Goal: Transaction & Acquisition: Download file/media

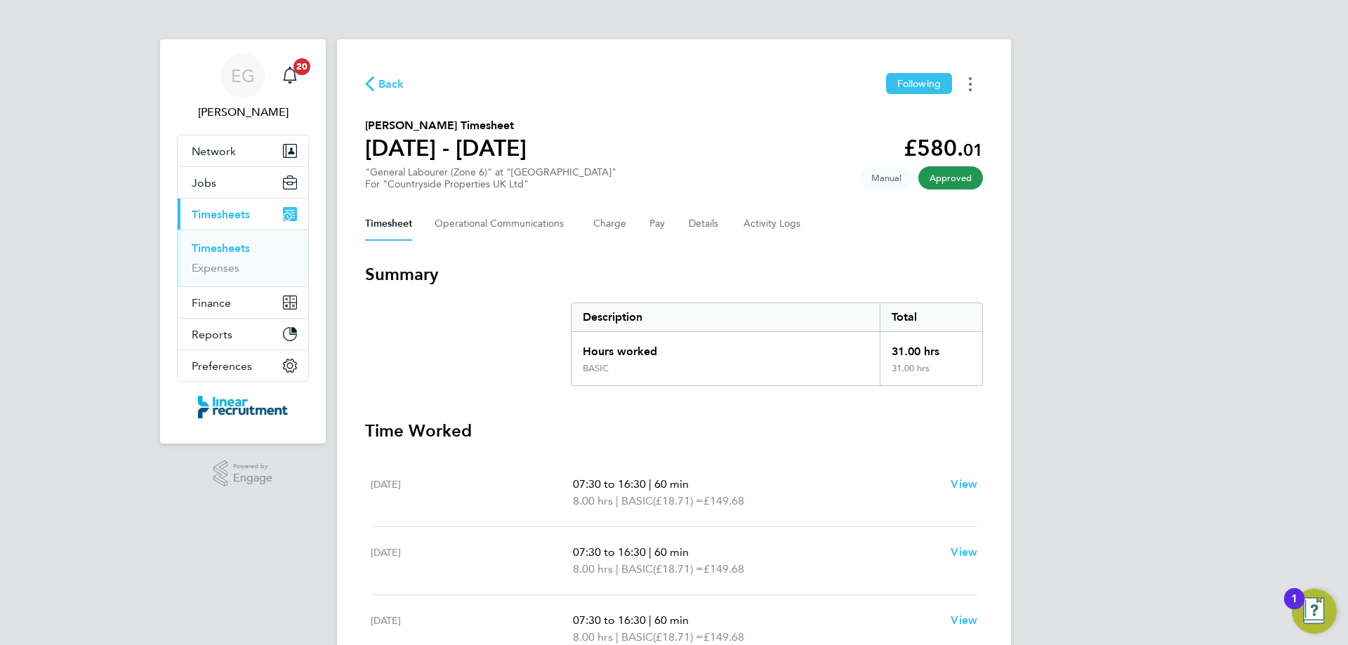
click at [973, 81] on button "Timesheets Menu" at bounding box center [970, 84] width 25 height 22
click at [654, 224] on button "Pay" at bounding box center [658, 224] width 17 height 34
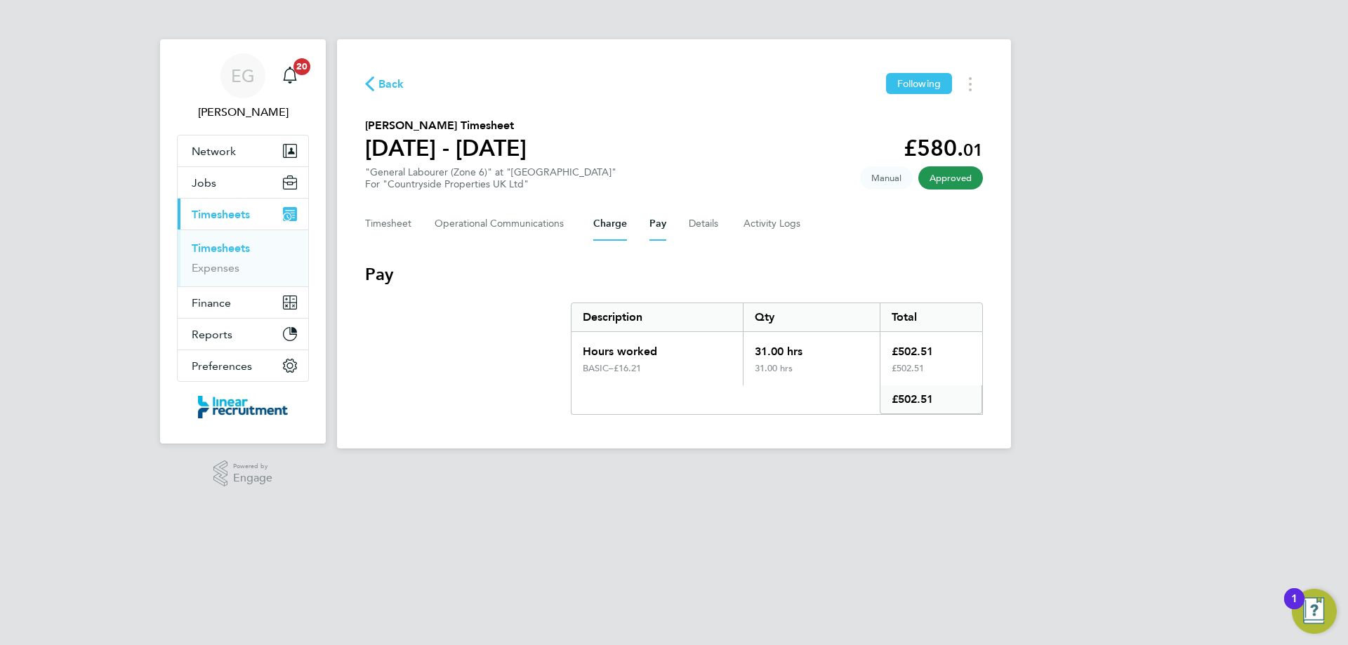
click at [610, 227] on button "Charge" at bounding box center [610, 224] width 34 height 34
click at [373, 225] on button "Timesheet" at bounding box center [388, 224] width 47 height 34
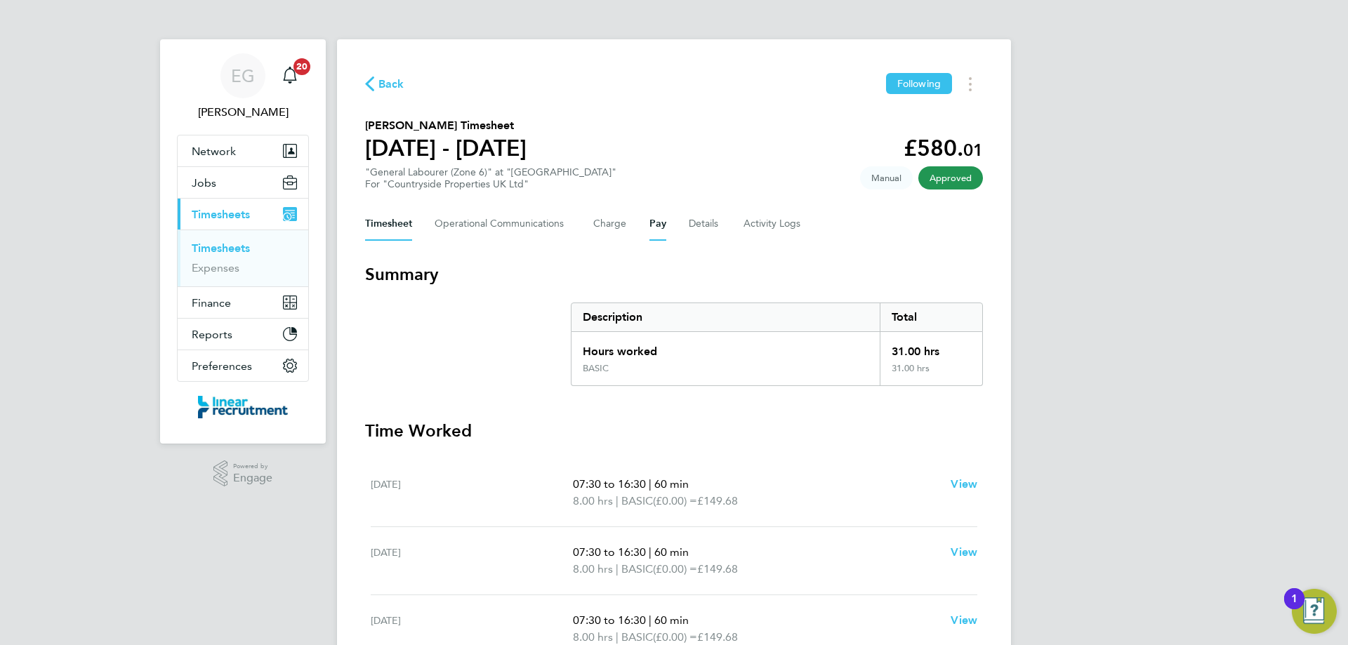
click at [650, 226] on button "Pay" at bounding box center [658, 224] width 17 height 34
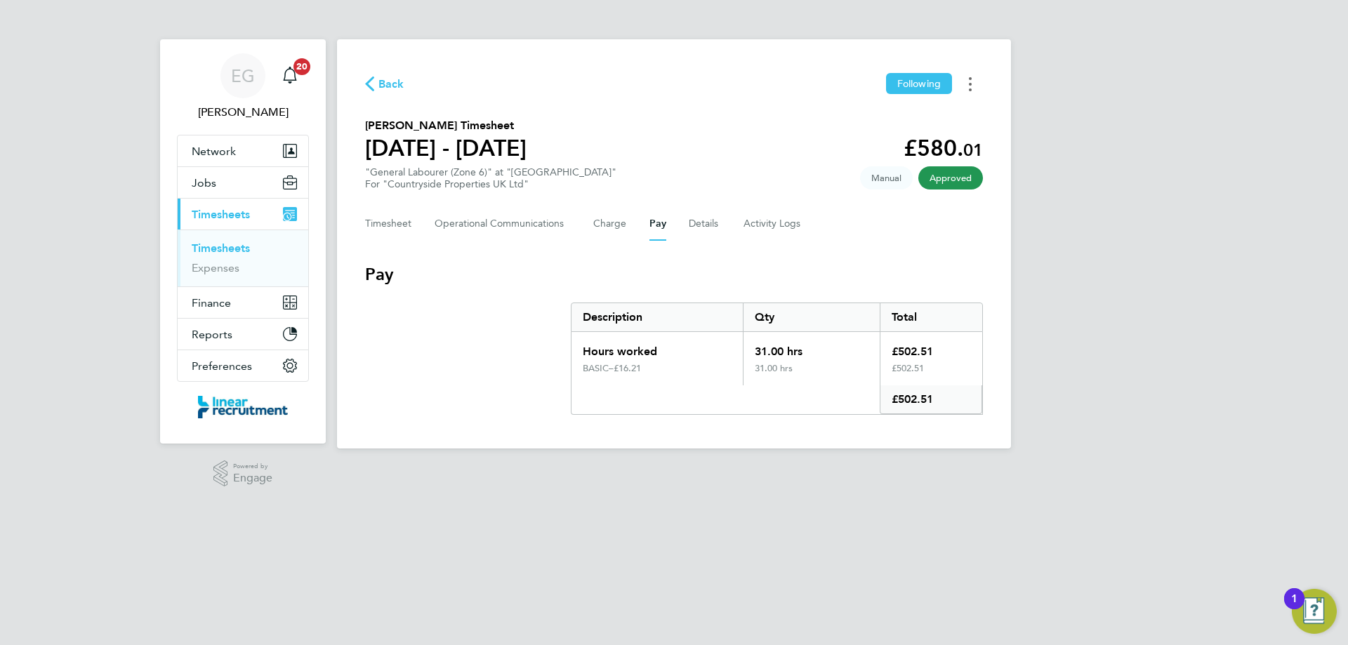
click at [970, 90] on circle "Timesheets Menu" at bounding box center [970, 89] width 3 height 3
click at [869, 119] on link "Download timesheet" at bounding box center [899, 115] width 169 height 28
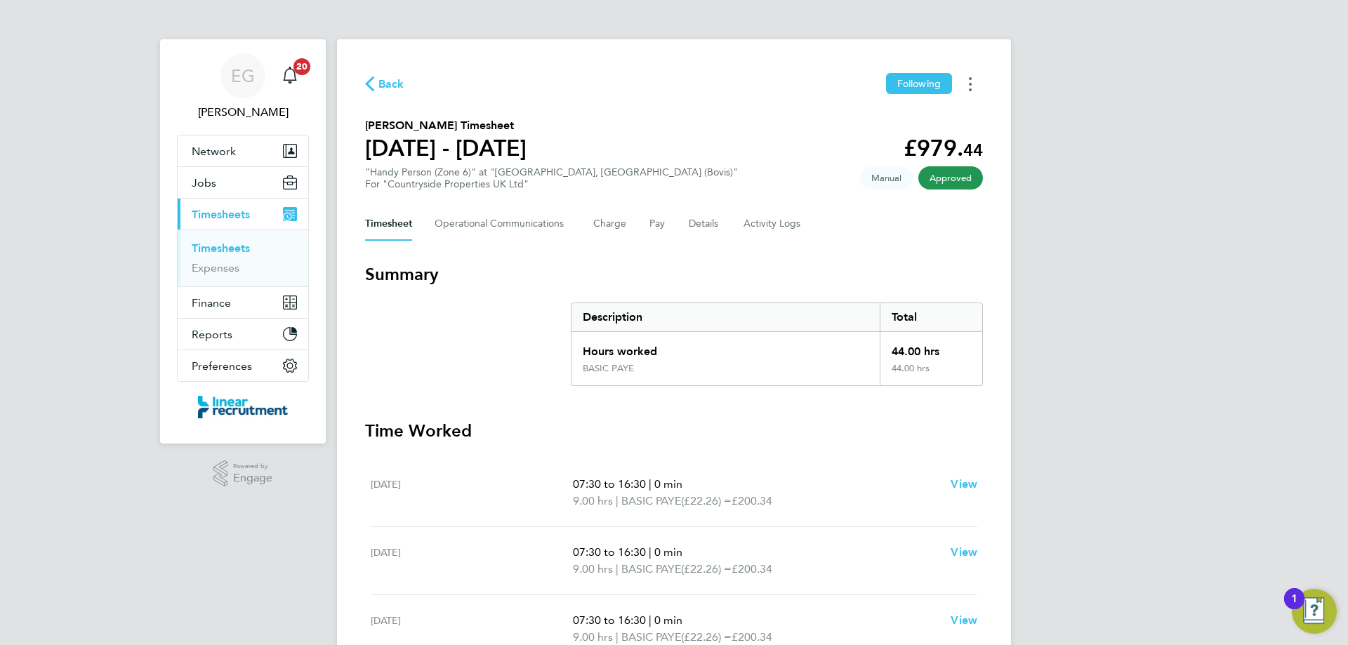
click at [972, 82] on button "Timesheets Menu" at bounding box center [970, 84] width 25 height 22
click at [873, 117] on link "Download timesheet" at bounding box center [899, 115] width 169 height 28
click at [974, 85] on button "Timesheets Menu" at bounding box center [970, 84] width 25 height 22
click at [859, 113] on link "Download timesheet" at bounding box center [899, 115] width 169 height 28
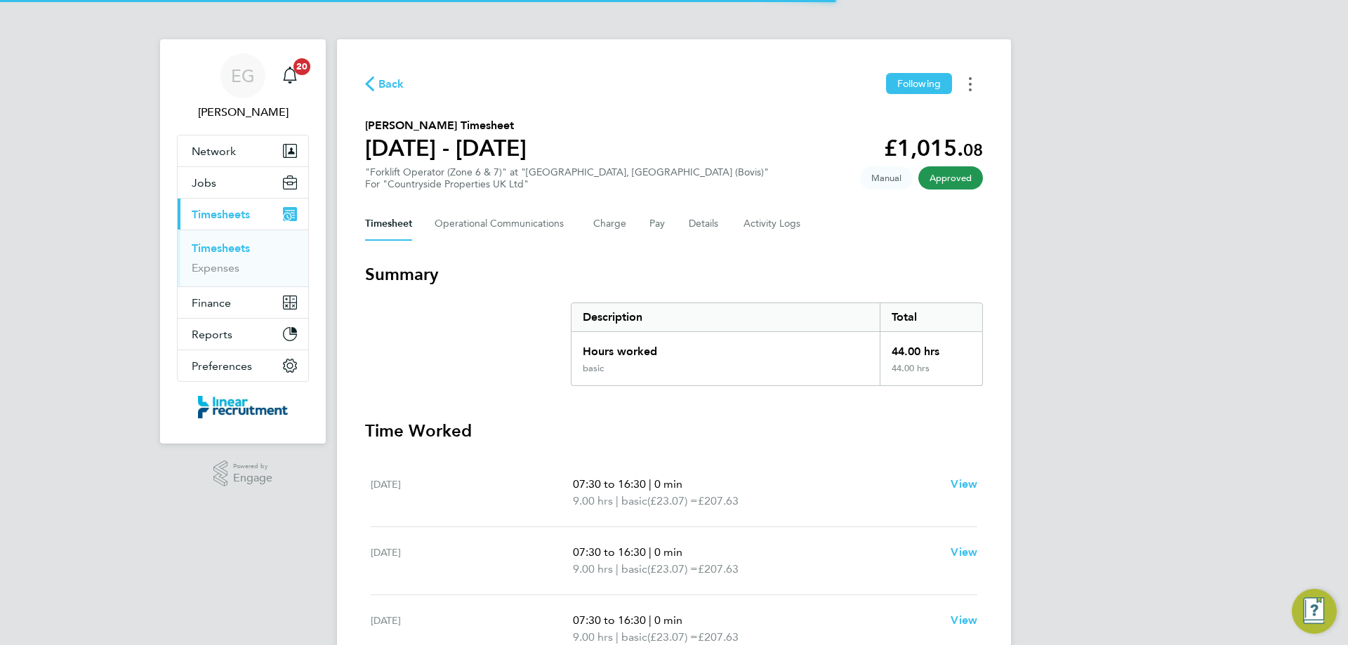
click at [971, 81] on icon "Timesheets Menu" at bounding box center [970, 84] width 3 height 14
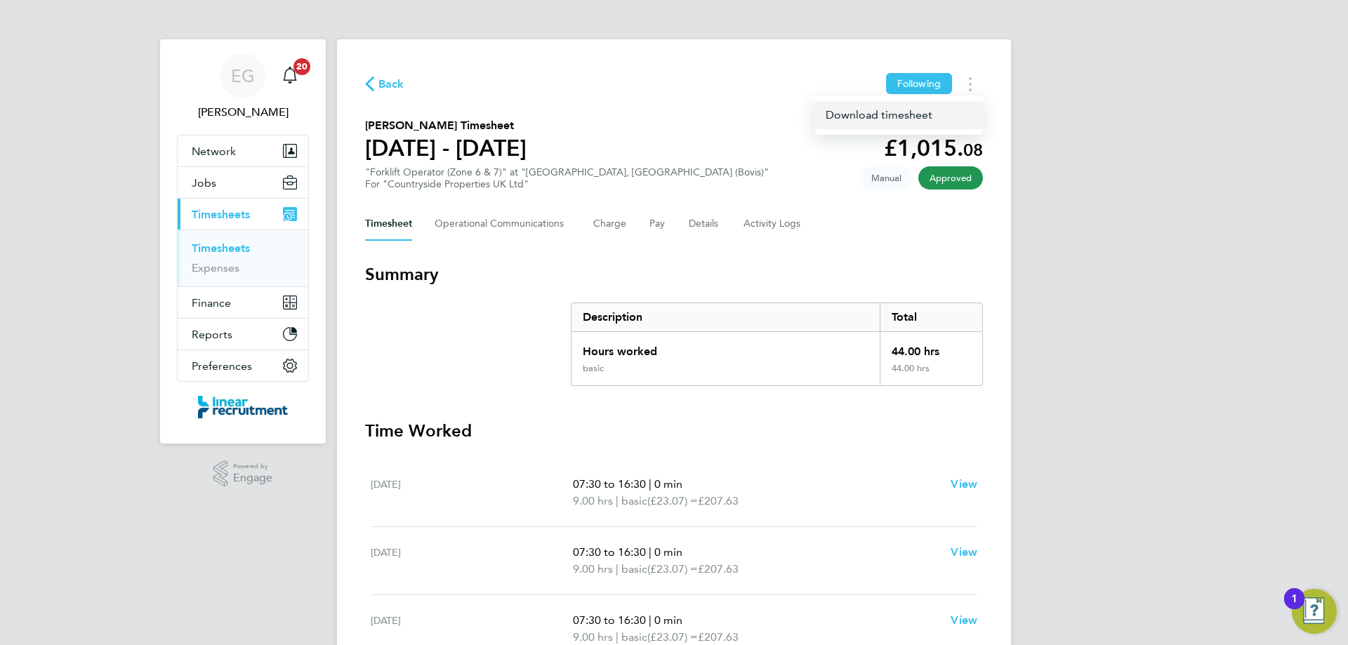
click at [864, 117] on link "Download timesheet" at bounding box center [899, 115] width 169 height 28
click at [970, 91] on button "Timesheets Menu" at bounding box center [970, 84] width 25 height 22
click at [927, 121] on link "Download timesheet" at bounding box center [899, 115] width 169 height 28
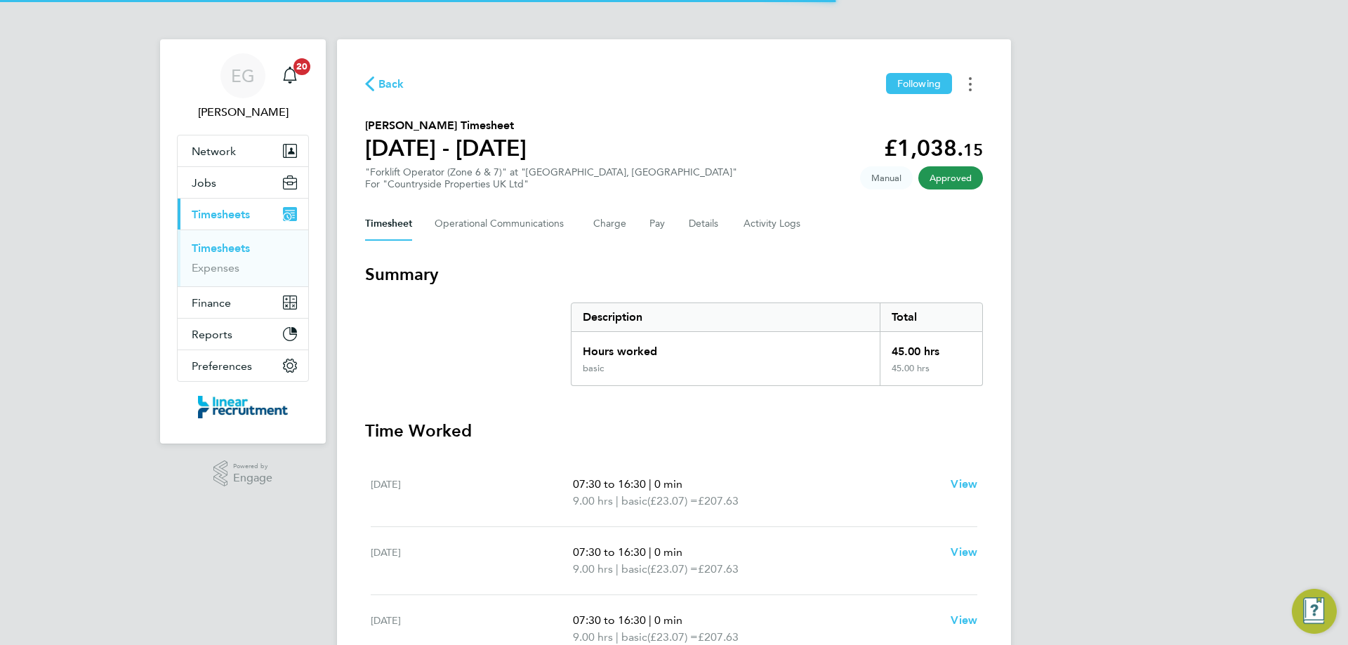
click at [968, 74] on button "Timesheets Menu" at bounding box center [970, 84] width 25 height 22
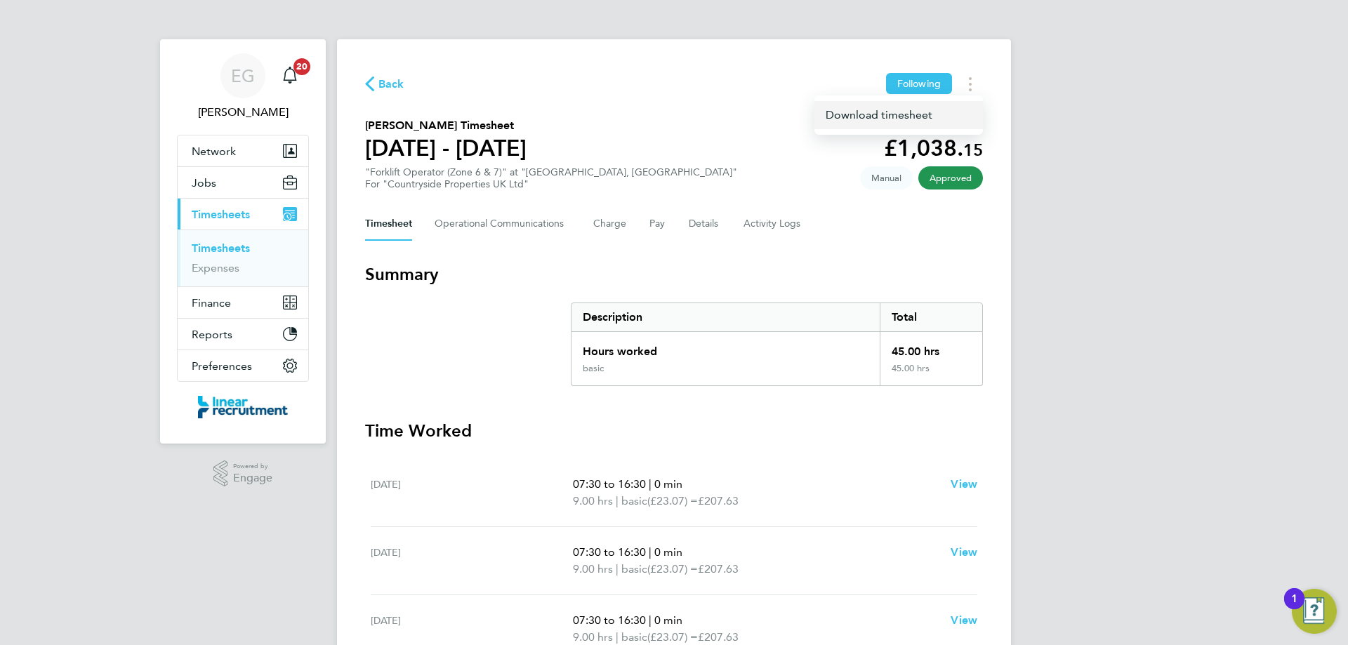
click at [912, 110] on link "Download timesheet" at bounding box center [899, 115] width 169 height 28
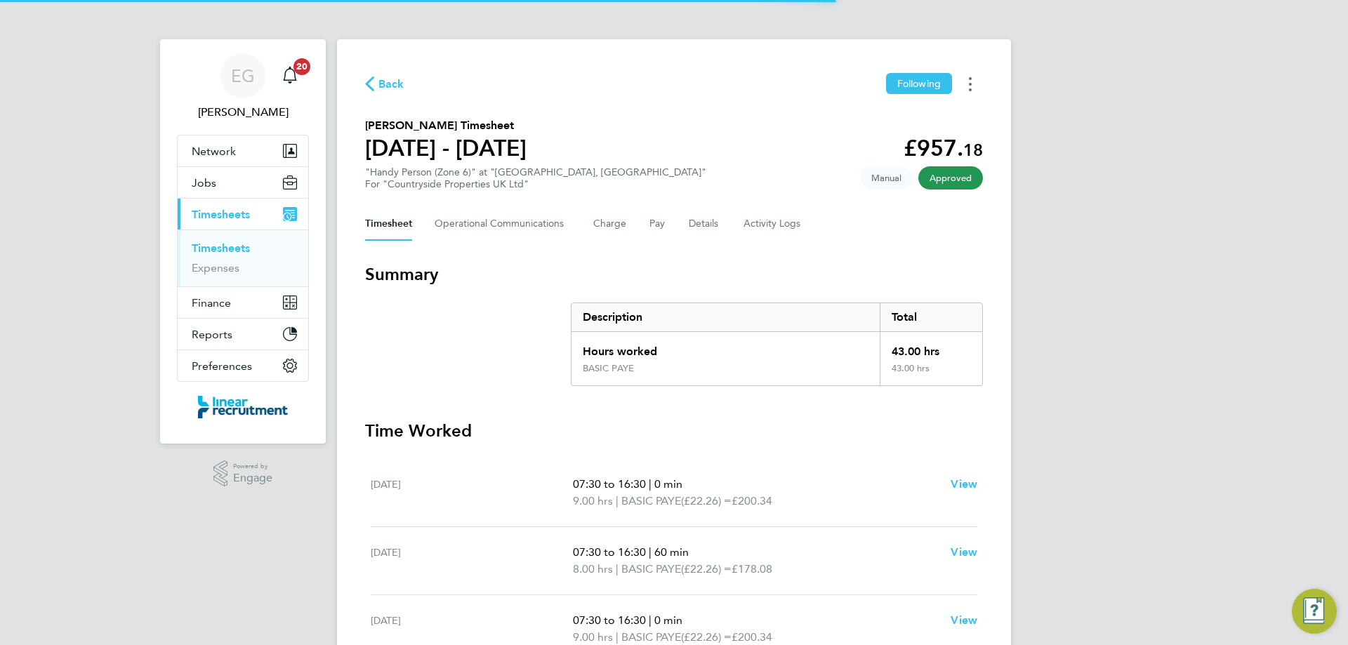
click at [969, 84] on icon "Timesheets Menu" at bounding box center [970, 84] width 3 height 14
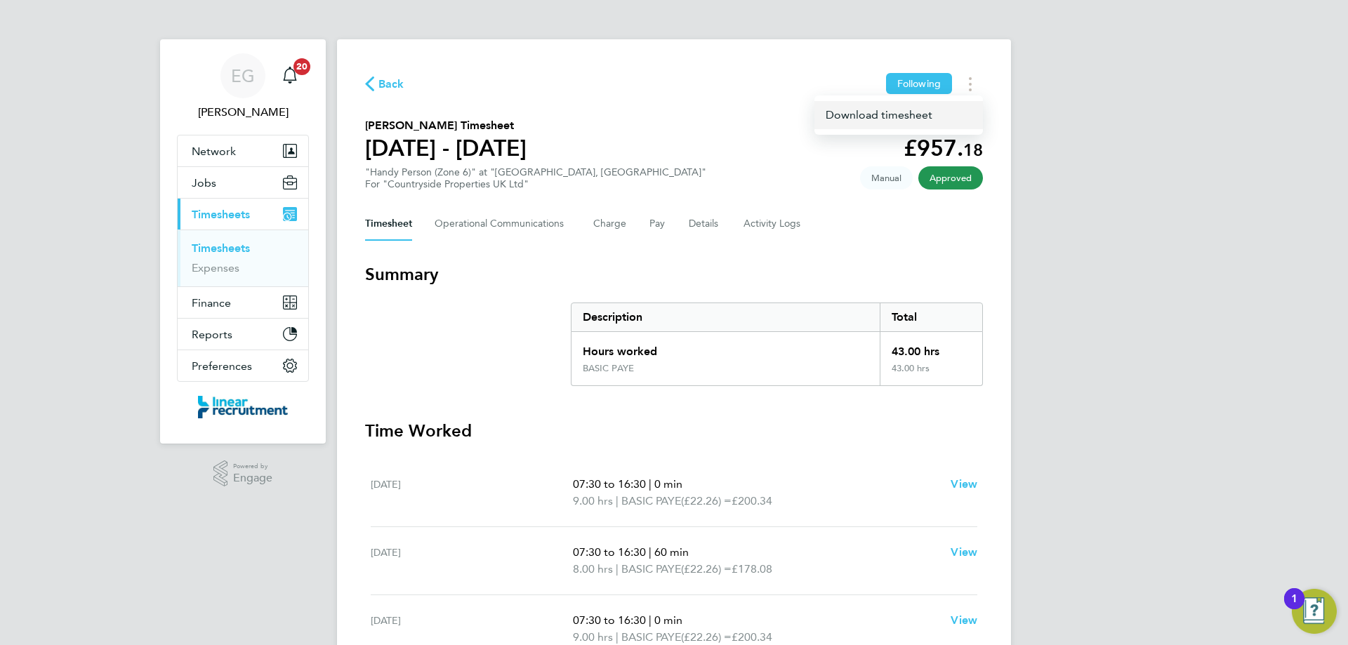
click at [896, 114] on link "Download timesheet" at bounding box center [899, 115] width 169 height 28
click at [968, 86] on button "Timesheets Menu" at bounding box center [970, 84] width 25 height 22
click at [881, 112] on link "Download timesheet" at bounding box center [899, 115] width 169 height 28
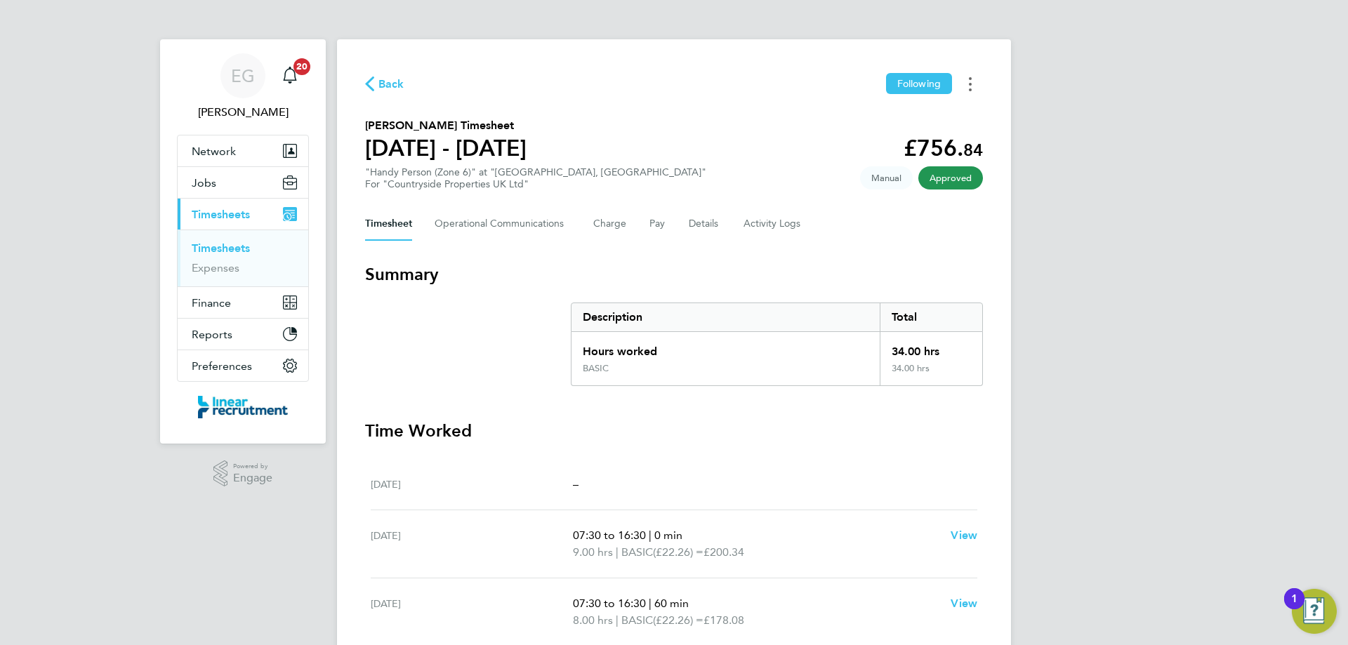
click at [970, 80] on icon "Timesheets Menu" at bounding box center [970, 84] width 3 height 14
click at [879, 119] on link "Download timesheet" at bounding box center [899, 115] width 169 height 28
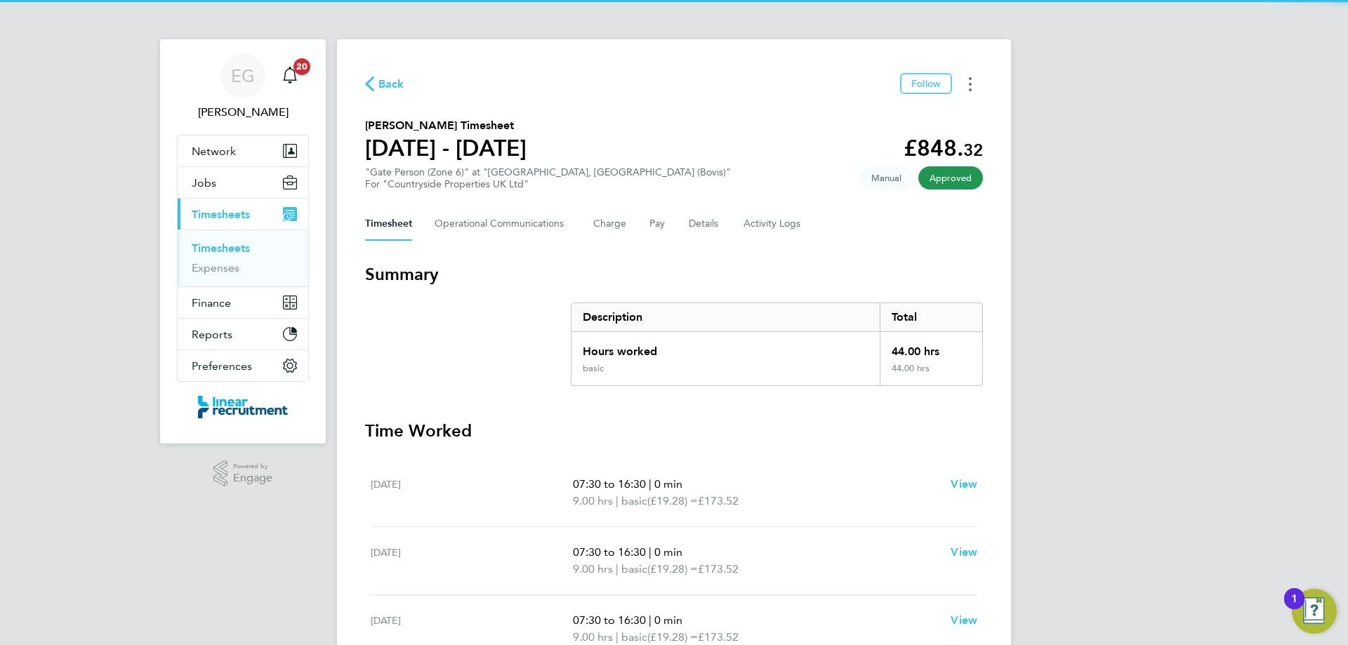
click at [967, 82] on button "Timesheets Menu" at bounding box center [970, 84] width 25 height 22
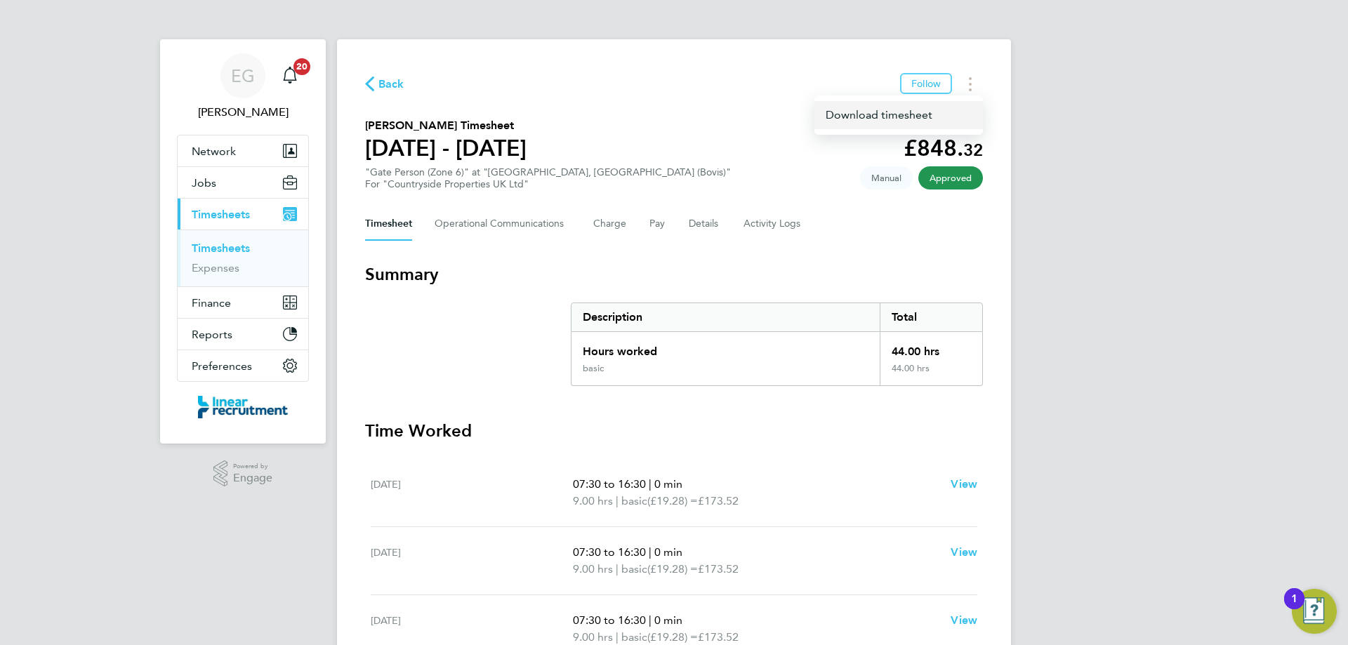
click at [858, 117] on link "Download timesheet" at bounding box center [899, 115] width 169 height 28
